Goal: Task Accomplishment & Management: Complete application form

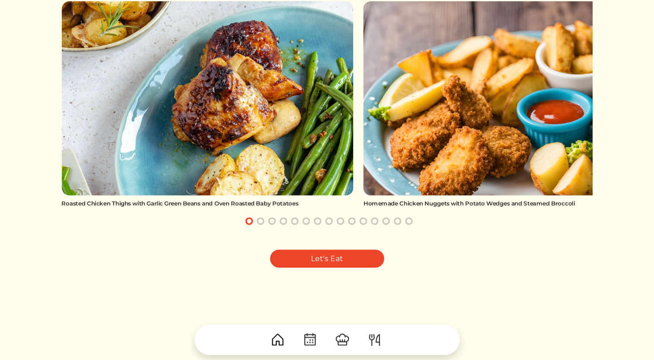
scroll to position [133, 0]
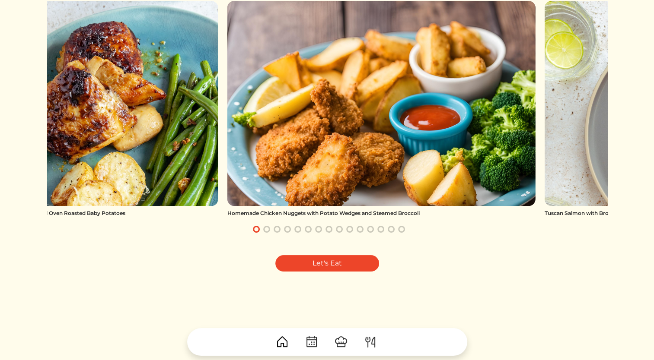
drag, startPoint x: 560, startPoint y: 110, endPoint x: 356, endPoint y: 81, distance: 205.6
click at [356, 81] on img at bounding box center [381, 103] width 308 height 205
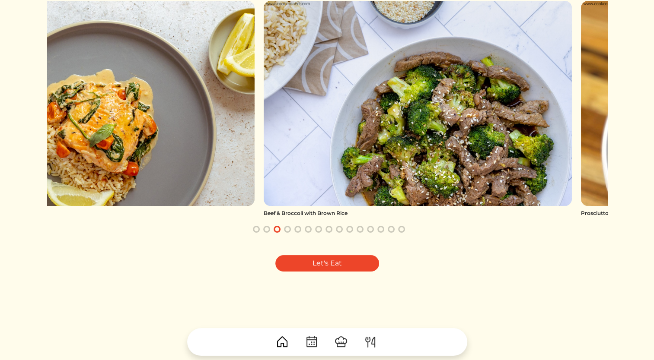
drag, startPoint x: 295, startPoint y: 99, endPoint x: 170, endPoint y: 112, distance: 125.1
click at [170, 112] on img at bounding box center [101, 103] width 308 height 205
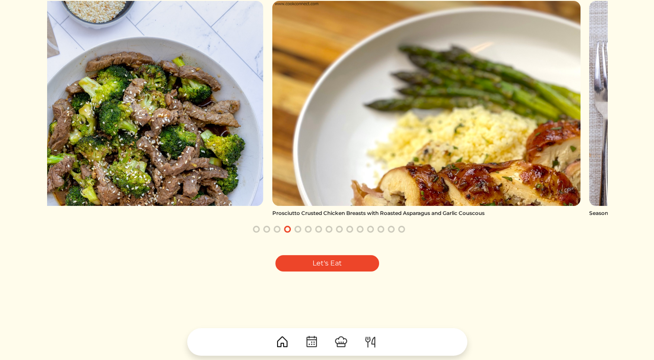
drag, startPoint x: 427, startPoint y: 119, endPoint x: 361, endPoint y: 84, distance: 74.8
click at [361, 84] on img at bounding box center [426, 103] width 308 height 205
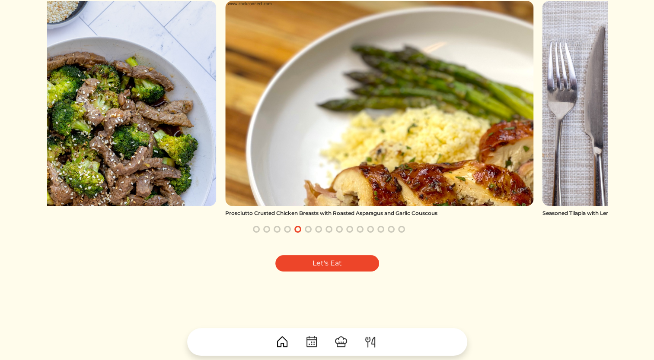
drag, startPoint x: 361, startPoint y: 84, endPoint x: 191, endPoint y: 110, distance: 172.2
click at [225, 110] on img at bounding box center [379, 103] width 308 height 205
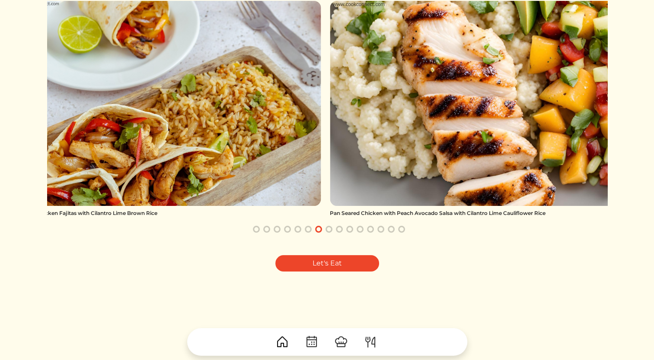
drag, startPoint x: 433, startPoint y: 86, endPoint x: 349, endPoint y: 114, distance: 88.1
click at [349, 114] on img at bounding box center [484, 103] width 308 height 205
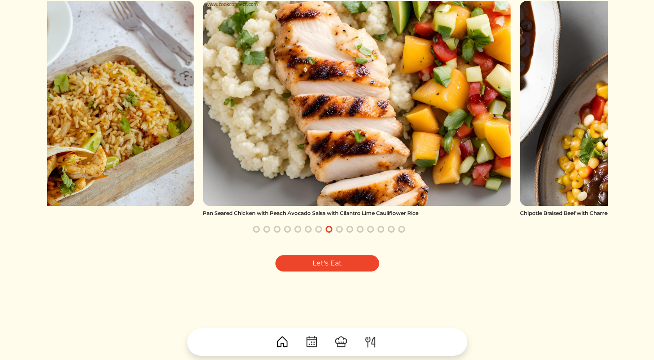
drag, startPoint x: 441, startPoint y: 102, endPoint x: 323, endPoint y: 103, distance: 117.5
click at [323, 103] on img at bounding box center [357, 103] width 308 height 205
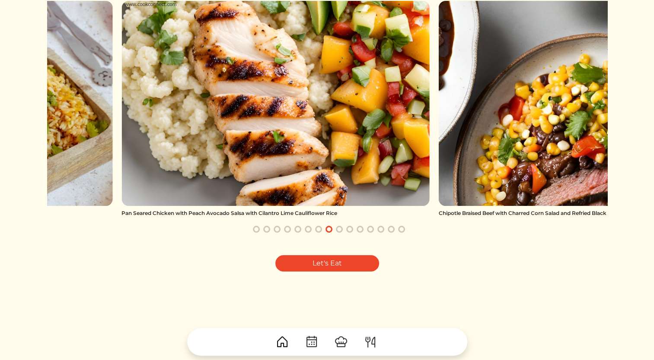
drag, startPoint x: 489, startPoint y: 117, endPoint x: 376, endPoint y: 106, distance: 113.7
click at [376, 106] on img at bounding box center [275, 103] width 308 height 205
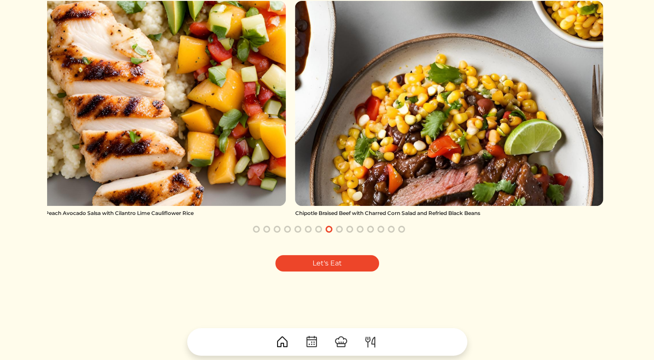
drag, startPoint x: 453, startPoint y: 99, endPoint x: 349, endPoint y: 101, distance: 104.6
click at [349, 101] on img at bounding box center [449, 103] width 308 height 205
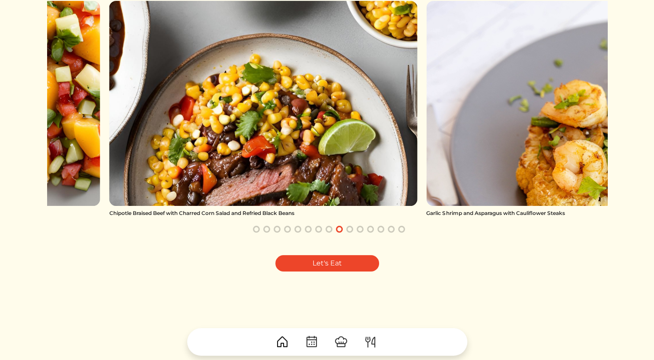
drag, startPoint x: 435, startPoint y: 92, endPoint x: 230, endPoint y: 114, distance: 206.0
click at [230, 114] on img at bounding box center [263, 103] width 308 height 205
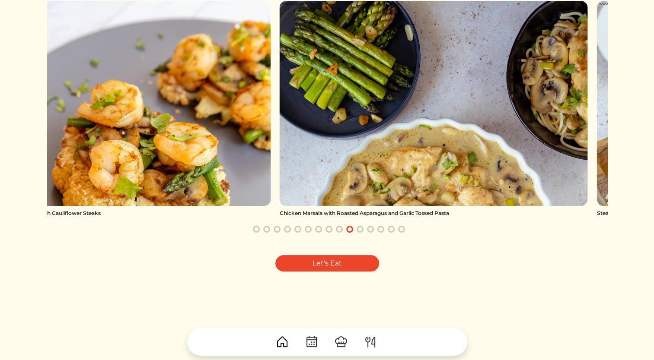
drag, startPoint x: 324, startPoint y: 117, endPoint x: 77, endPoint y: 119, distance: 247.2
click at [77, 119] on img at bounding box center [116, 103] width 308 height 205
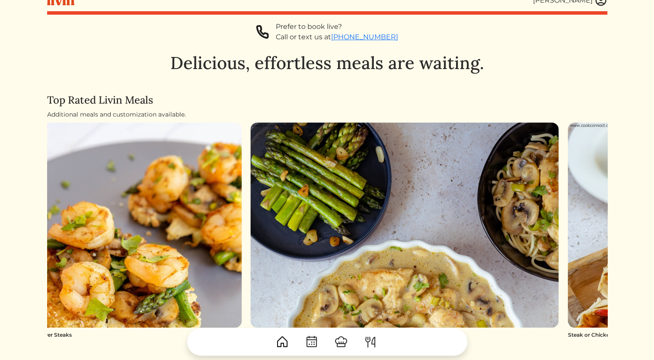
scroll to position [0, 0]
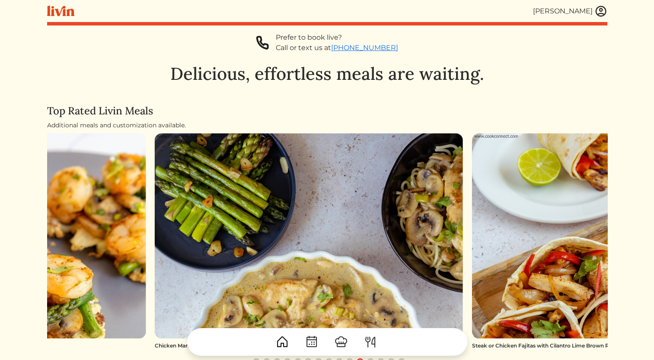
drag, startPoint x: 570, startPoint y: 167, endPoint x: 479, endPoint y: 196, distance: 95.8
click at [479, 196] on img at bounding box center [626, 236] width 308 height 205
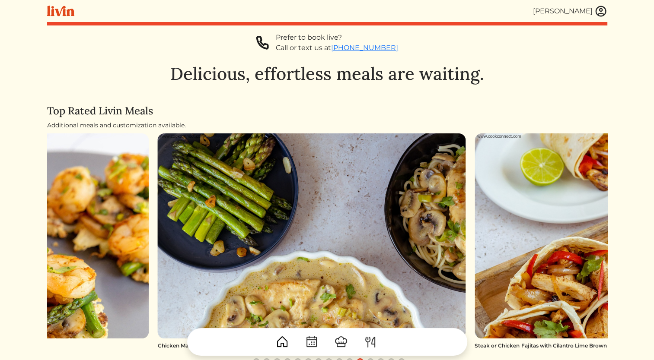
drag, startPoint x: 479, startPoint y: 196, endPoint x: 429, endPoint y: 197, distance: 49.7
click at [429, 197] on img at bounding box center [312, 236] width 308 height 205
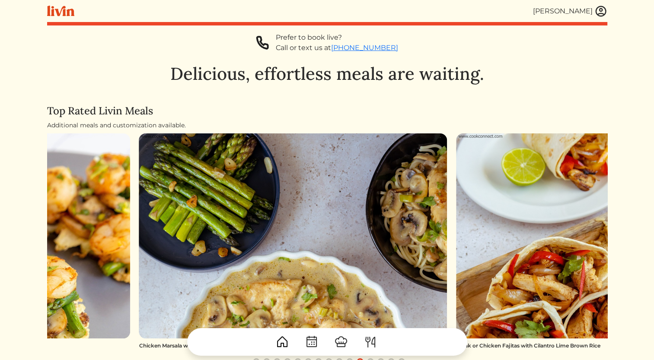
drag, startPoint x: 429, startPoint y: 197, endPoint x: 279, endPoint y: 241, distance: 156.7
click at [279, 241] on img at bounding box center [293, 236] width 308 height 205
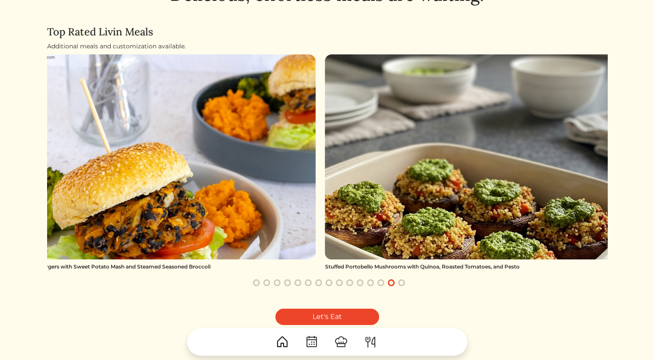
scroll to position [79, 0]
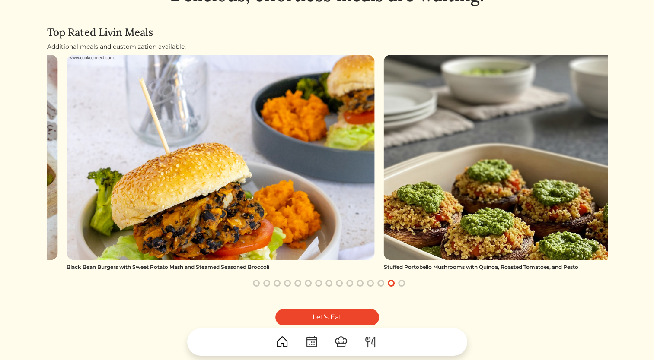
drag, startPoint x: 411, startPoint y: 183, endPoint x: 467, endPoint y: 198, distance: 58.2
click at [467, 198] on img at bounding box center [538, 157] width 308 height 205
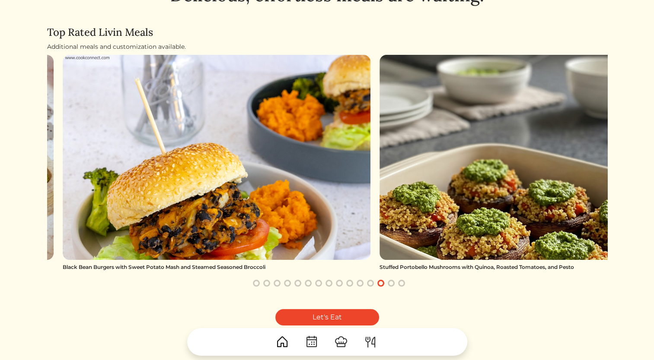
click at [212, 204] on img at bounding box center [217, 157] width 308 height 205
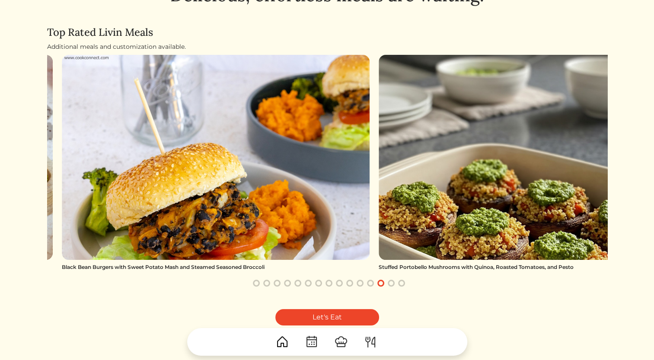
click at [209, 202] on img at bounding box center [216, 157] width 308 height 205
click at [175, 220] on img at bounding box center [216, 157] width 308 height 205
click at [289, 194] on img at bounding box center [216, 157] width 308 height 205
click at [435, 114] on img at bounding box center [533, 157] width 308 height 205
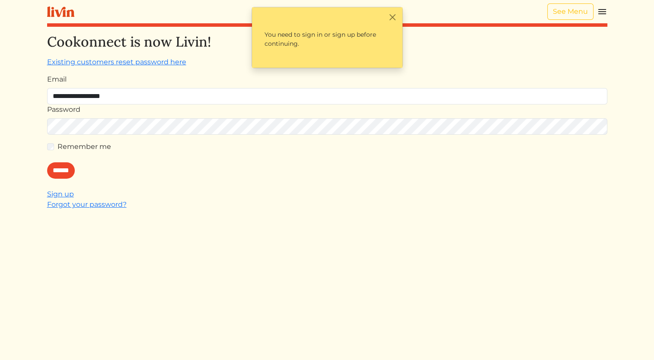
click at [162, 94] on input "**********" at bounding box center [327, 96] width 560 height 16
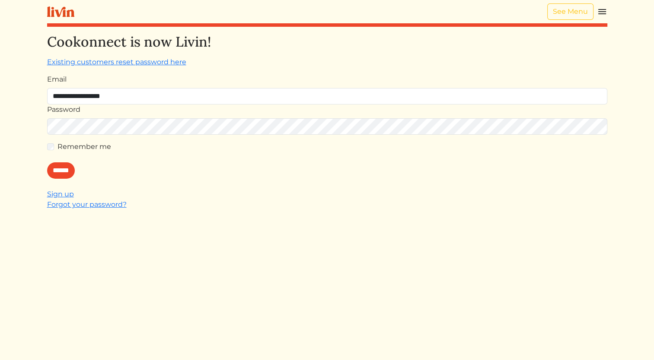
type input "**********"
click at [61, 168] on input "******" at bounding box center [61, 170] width 28 height 16
